Goal: Find specific page/section: Find specific page/section

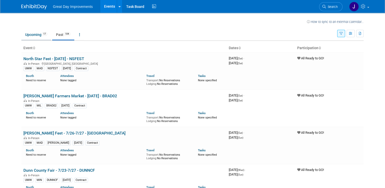
click at [32, 34] on link "Upcoming 17" at bounding box center [36, 35] width 30 height 10
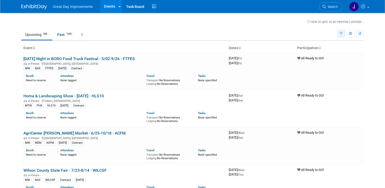
click at [343, 33] on icon "button" at bounding box center [340, 33] width 3 height 3
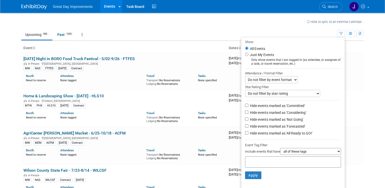
click at [258, 155] on div "Include events that have all of these tags any one of these tags only and exact…" at bounding box center [293, 152] width 96 height 8
click at [255, 166] on div at bounding box center [293, 161] width 96 height 11
type input "umw"
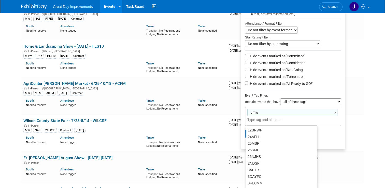
scroll to position [53, 0]
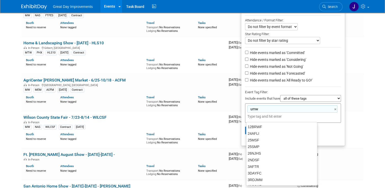
click at [339, 121] on div "umw umw ×" at bounding box center [293, 112] width 96 height 19
click at [253, 132] on div "24AFLI" at bounding box center [281, 133] width 71 height 7
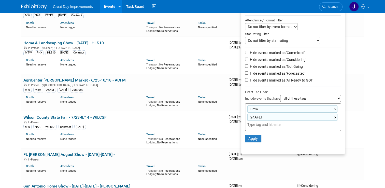
click at [337, 117] on link "×" at bounding box center [335, 117] width 3 height 6
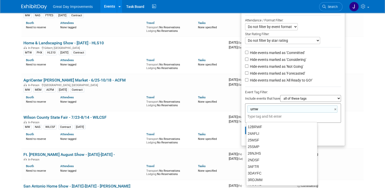
type input "umw"
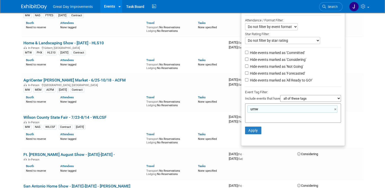
click at [335, 131] on li "Apply Clear Filters" at bounding box center [293, 130] width 104 height 15
click at [256, 130] on button "Apply" at bounding box center [253, 130] width 16 height 8
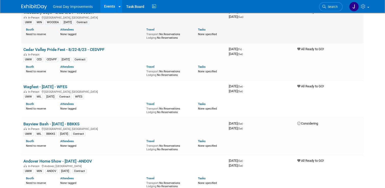
scroll to position [232, 0]
